Goal: Find specific page/section: Find specific page/section

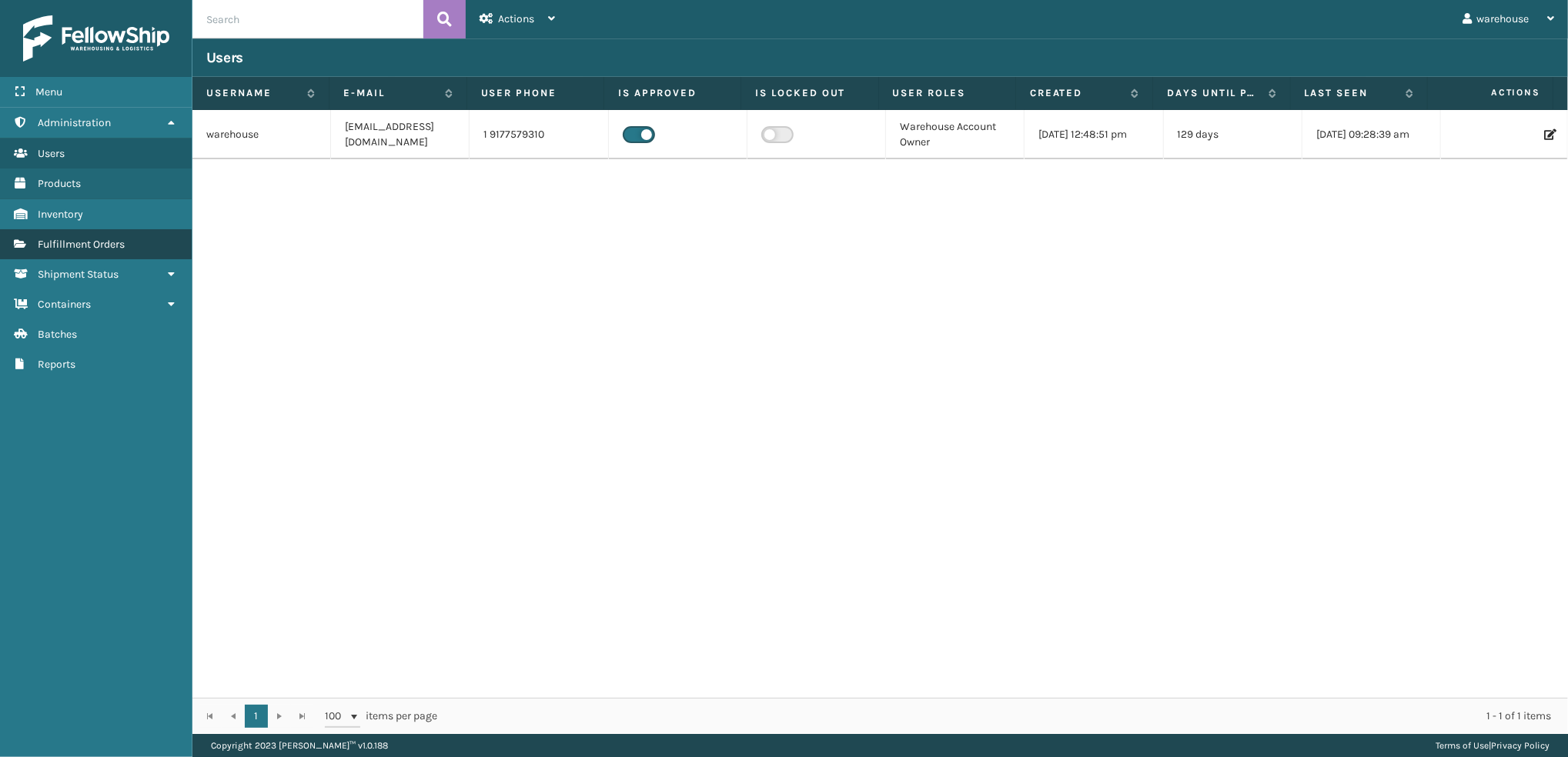
click at [108, 238] on span "Fulfillment Orders" at bounding box center [82, 244] width 87 height 13
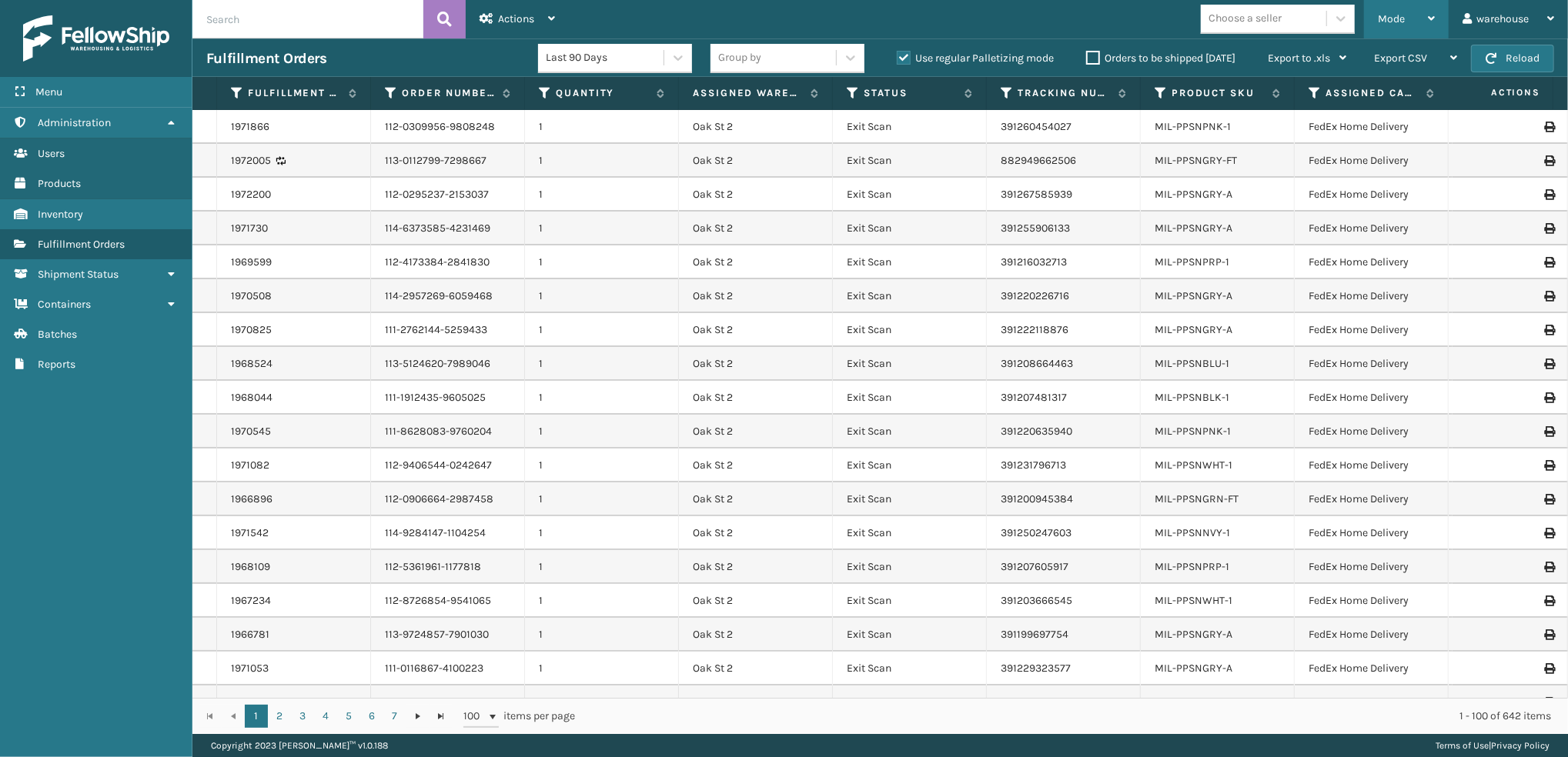
click at [1409, 14] on div "Mode" at bounding box center [1406, 19] width 57 height 39
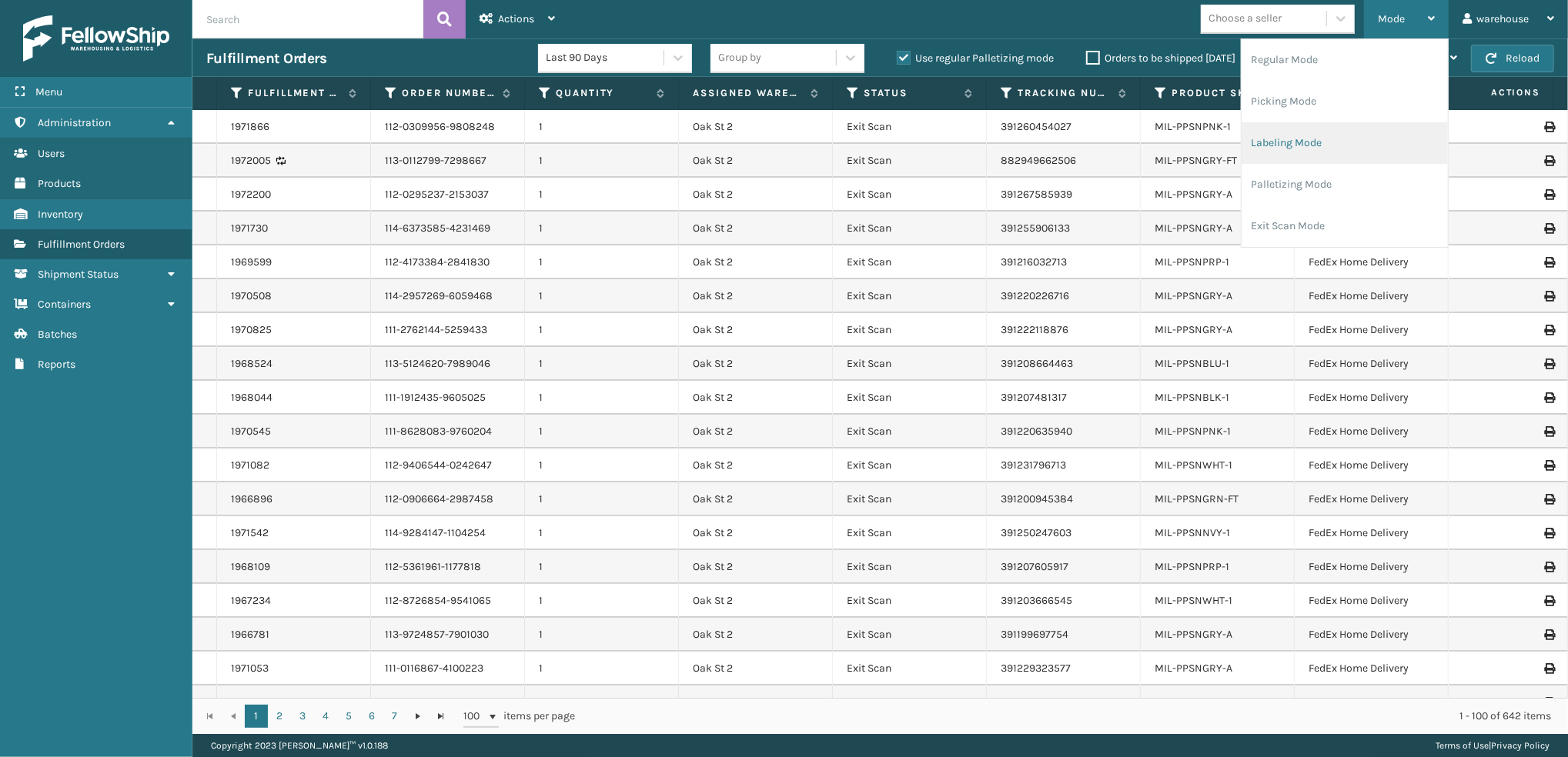
click at [1402, 136] on li "Labeling Mode" at bounding box center [1345, 143] width 207 height 42
